Goal: Task Accomplishment & Management: Complete application form

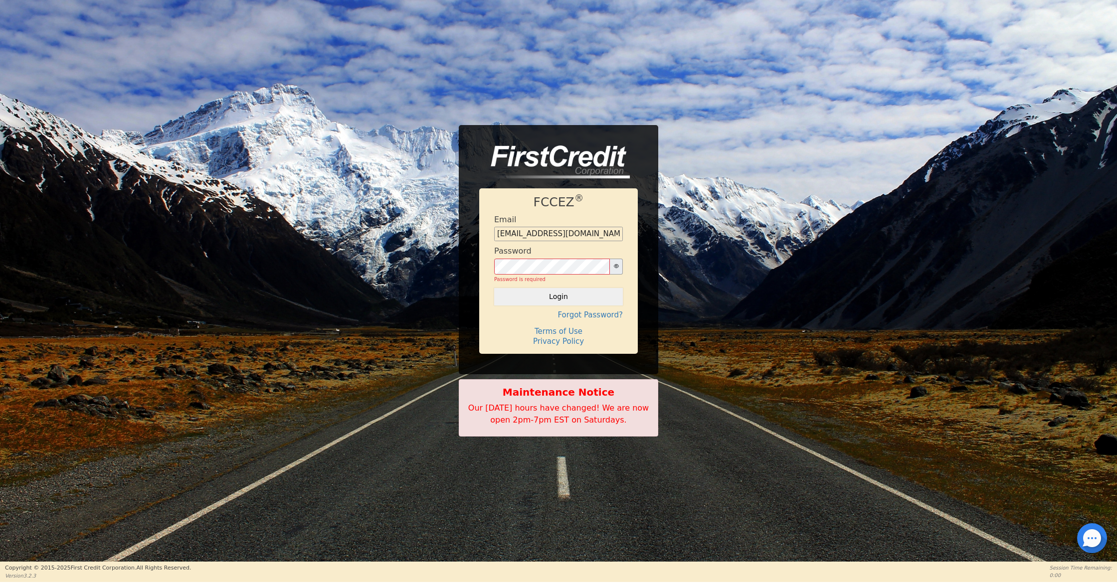
type input "[EMAIL_ADDRESS][DOMAIN_NAME]"
click at [559, 292] on button "Login" at bounding box center [558, 296] width 129 height 17
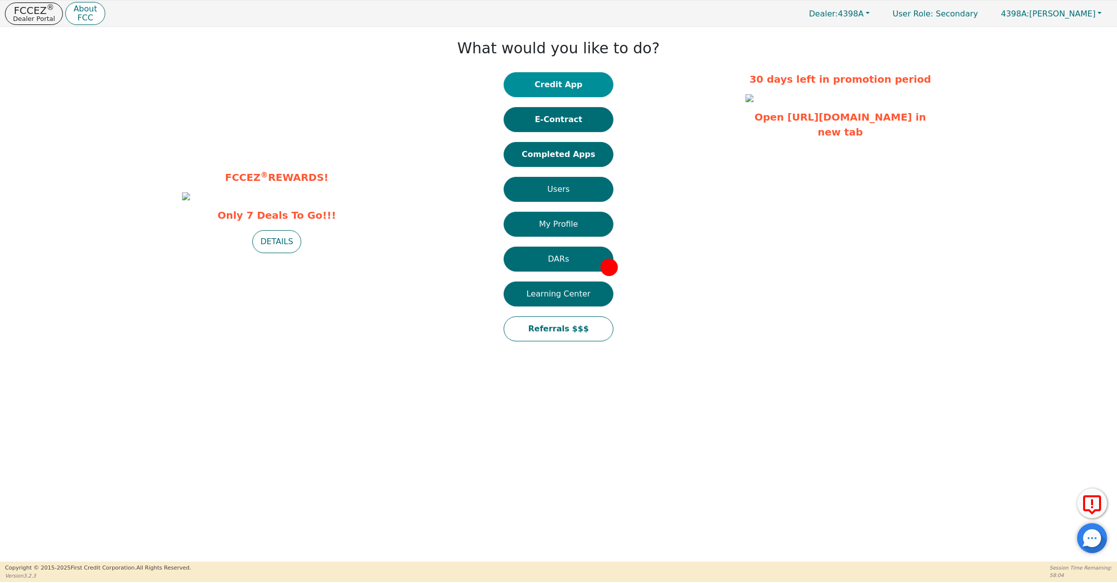
click at [579, 89] on button "Credit App" at bounding box center [559, 84] width 110 height 25
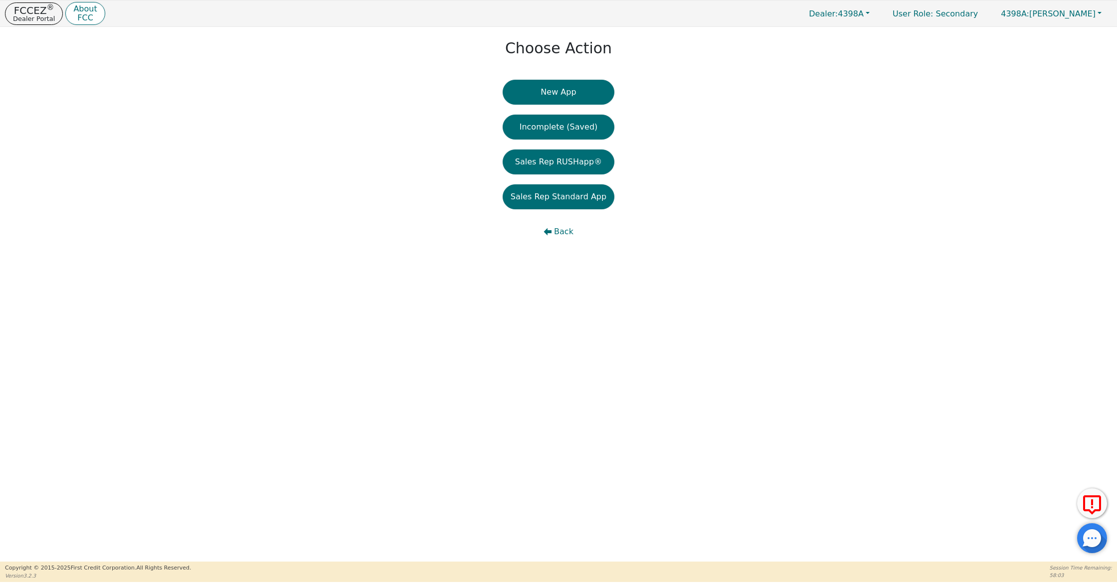
click at [579, 89] on button "New App" at bounding box center [559, 92] width 112 height 25
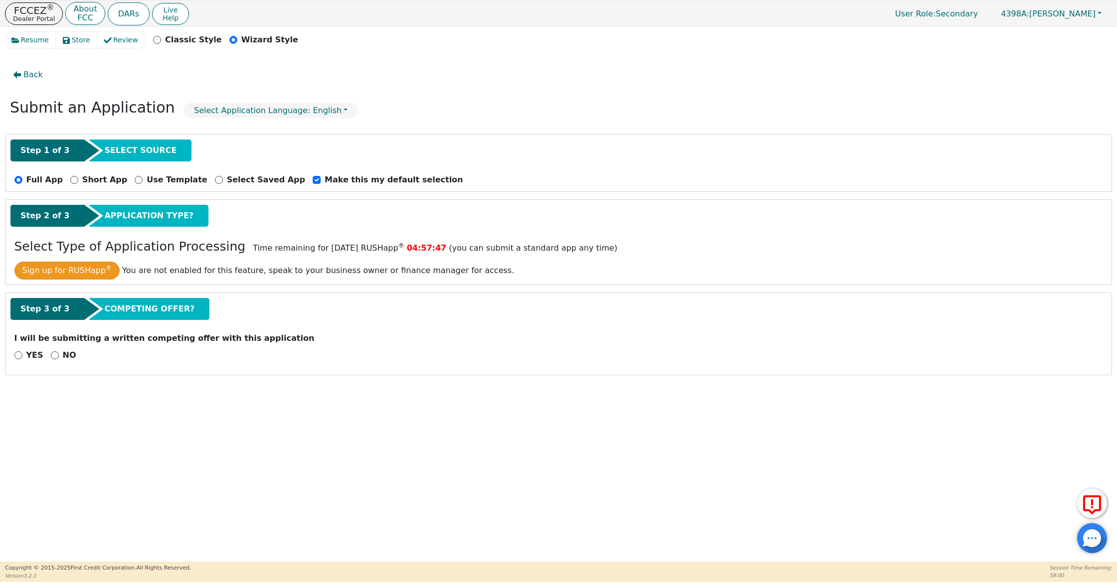
click at [58, 359] on div "NO" at bounding box center [63, 356] width 25 height 12
click at [56, 352] on div "NO" at bounding box center [63, 356] width 25 height 12
click at [55, 357] on input "NO" at bounding box center [55, 356] width 8 height 8
radio input "true"
click at [77, 384] on button "Next Step" at bounding box center [79, 381] width 130 height 23
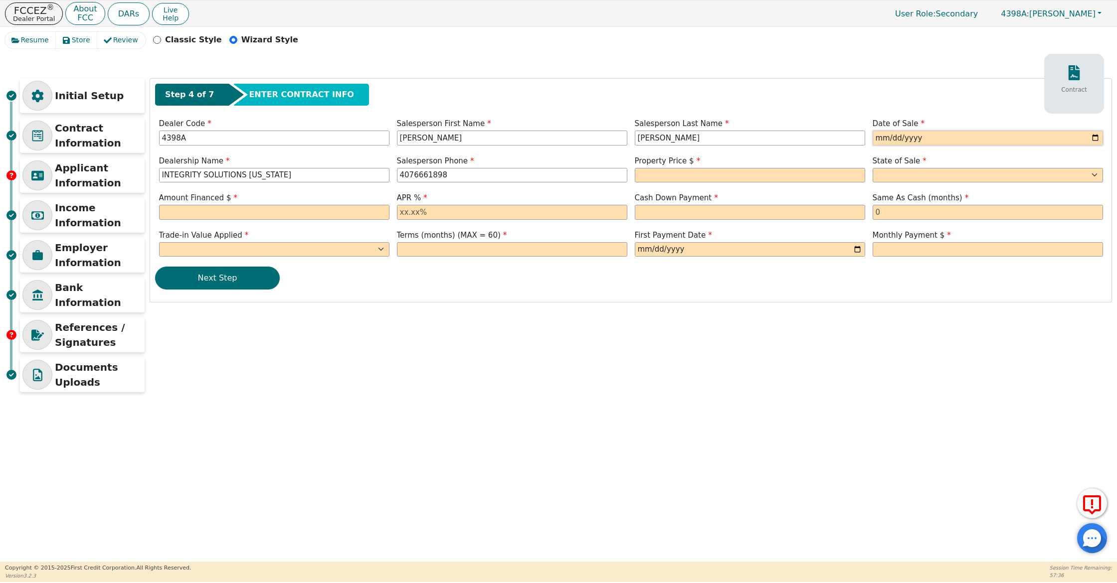
click at [877, 139] on input "date" at bounding box center [988, 138] width 230 height 15
type input "[DATE]"
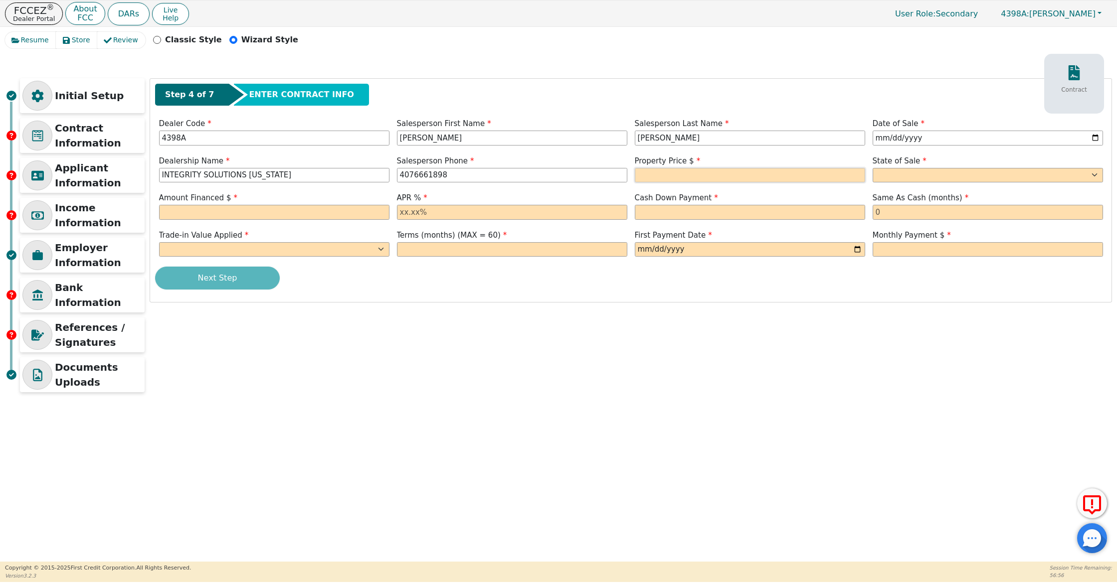
type input "[PHONE_NUMBER]"
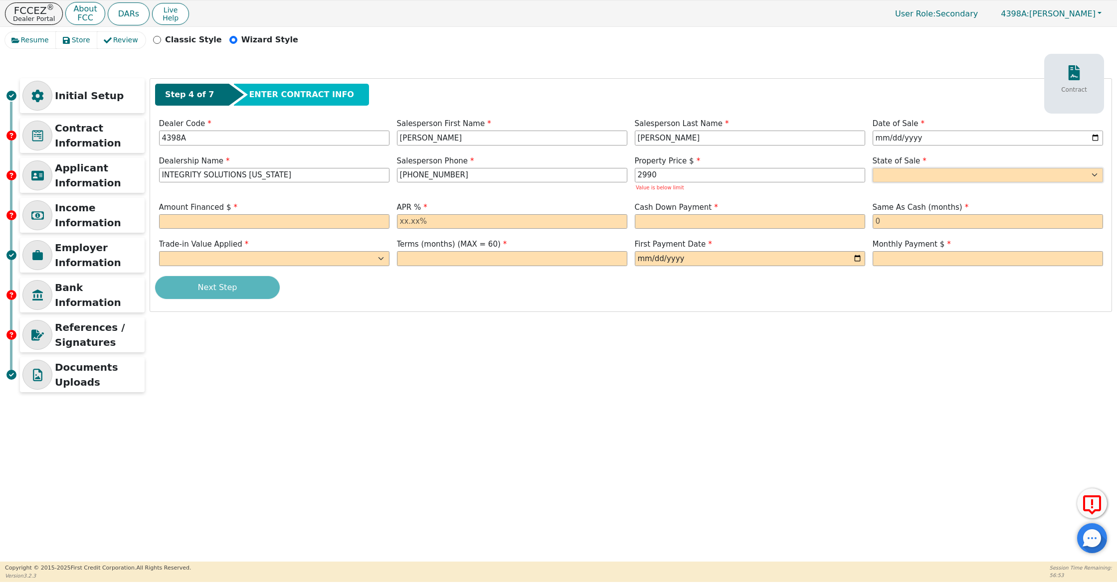
type input "2990.00"
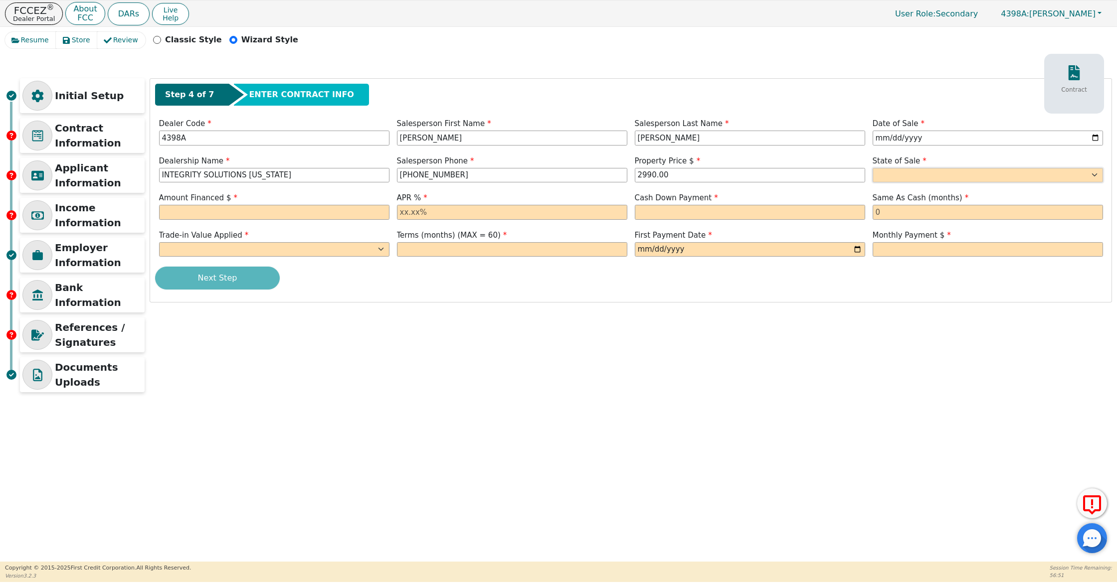
select select "UT"
